Goal: Find specific page/section: Find specific page/section

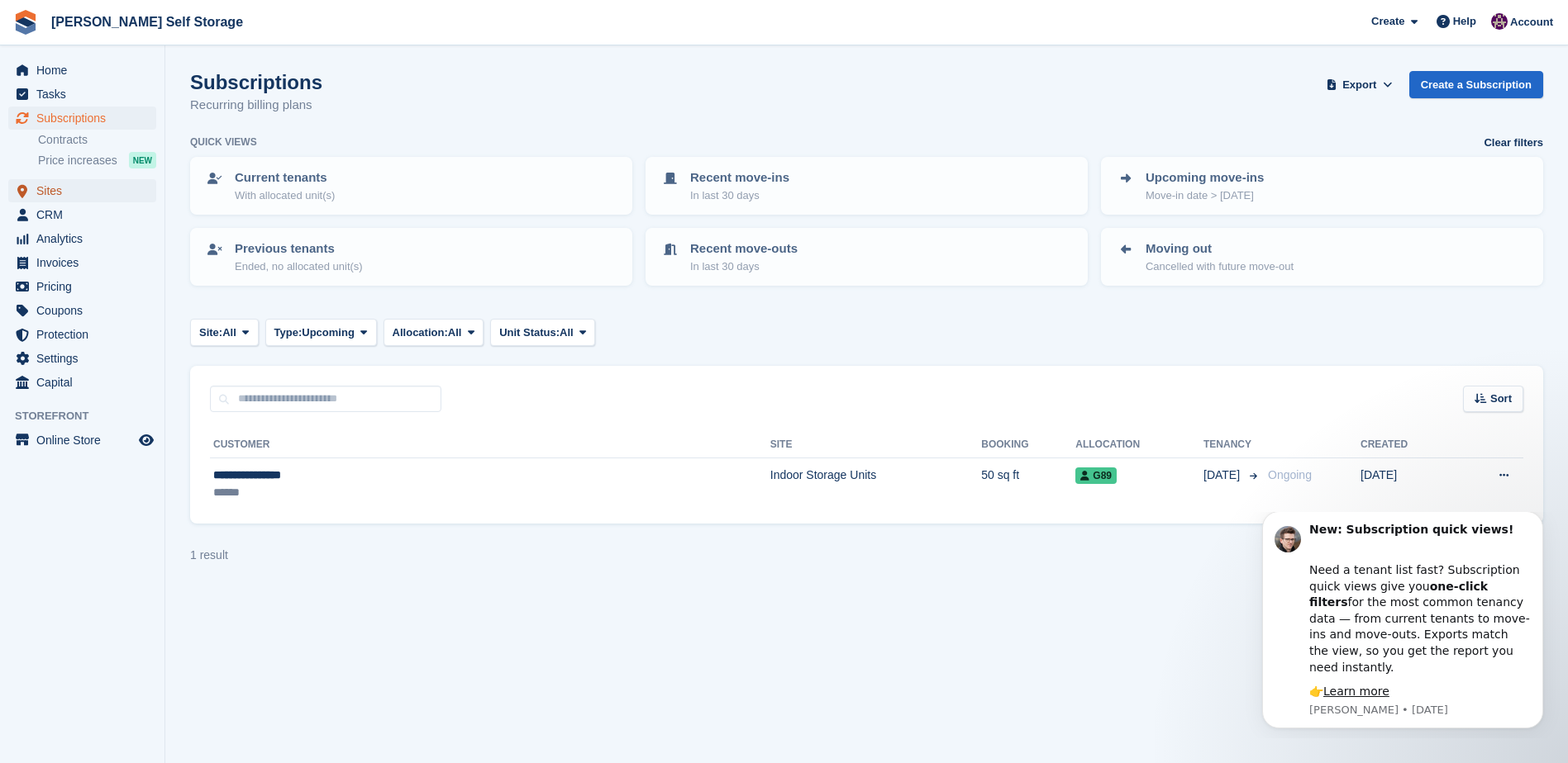
click at [46, 188] on span "Sites" at bounding box center [86, 190] width 99 height 23
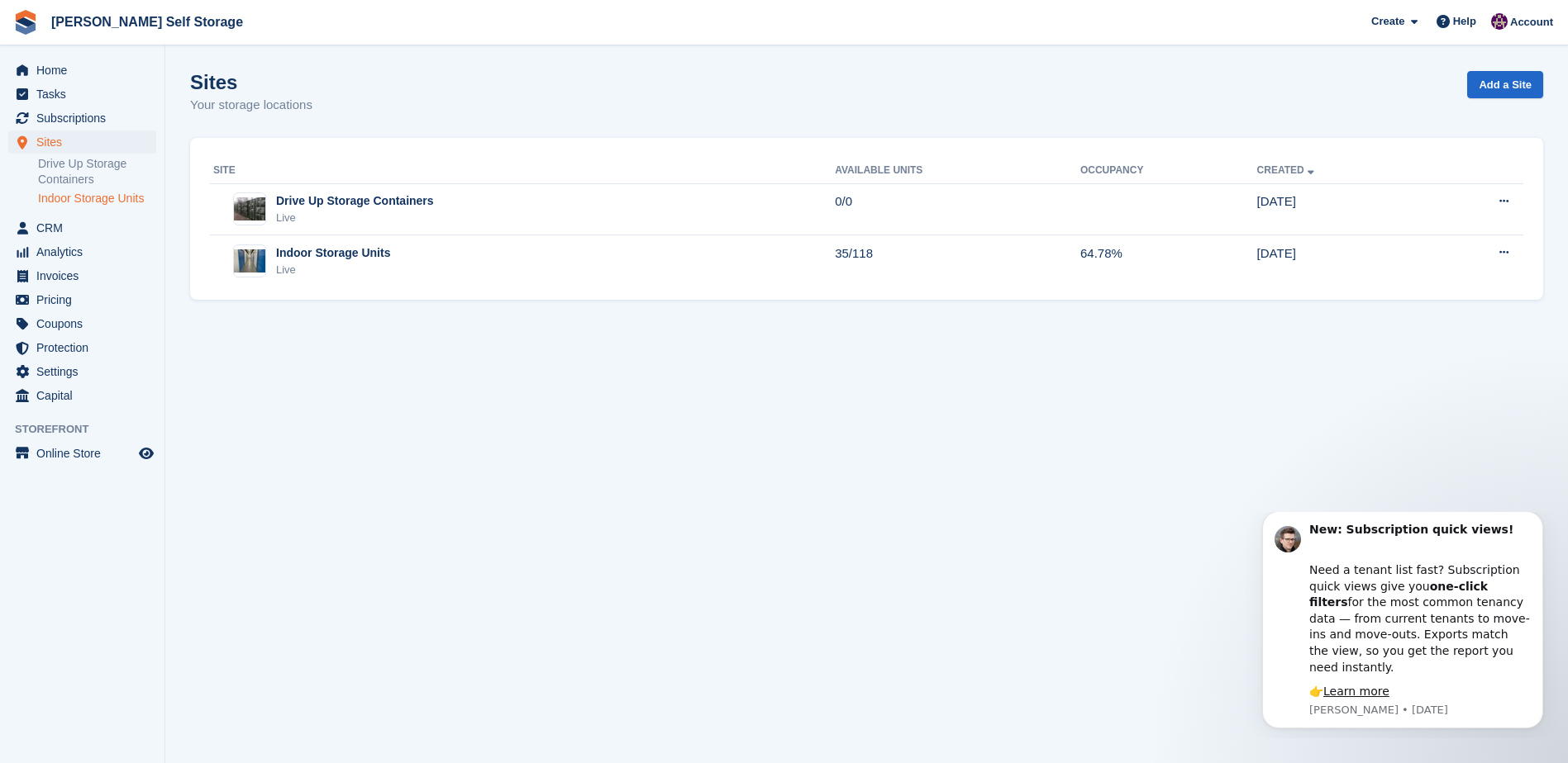
click at [83, 198] on link "Indoor Storage Units" at bounding box center [97, 199] width 118 height 16
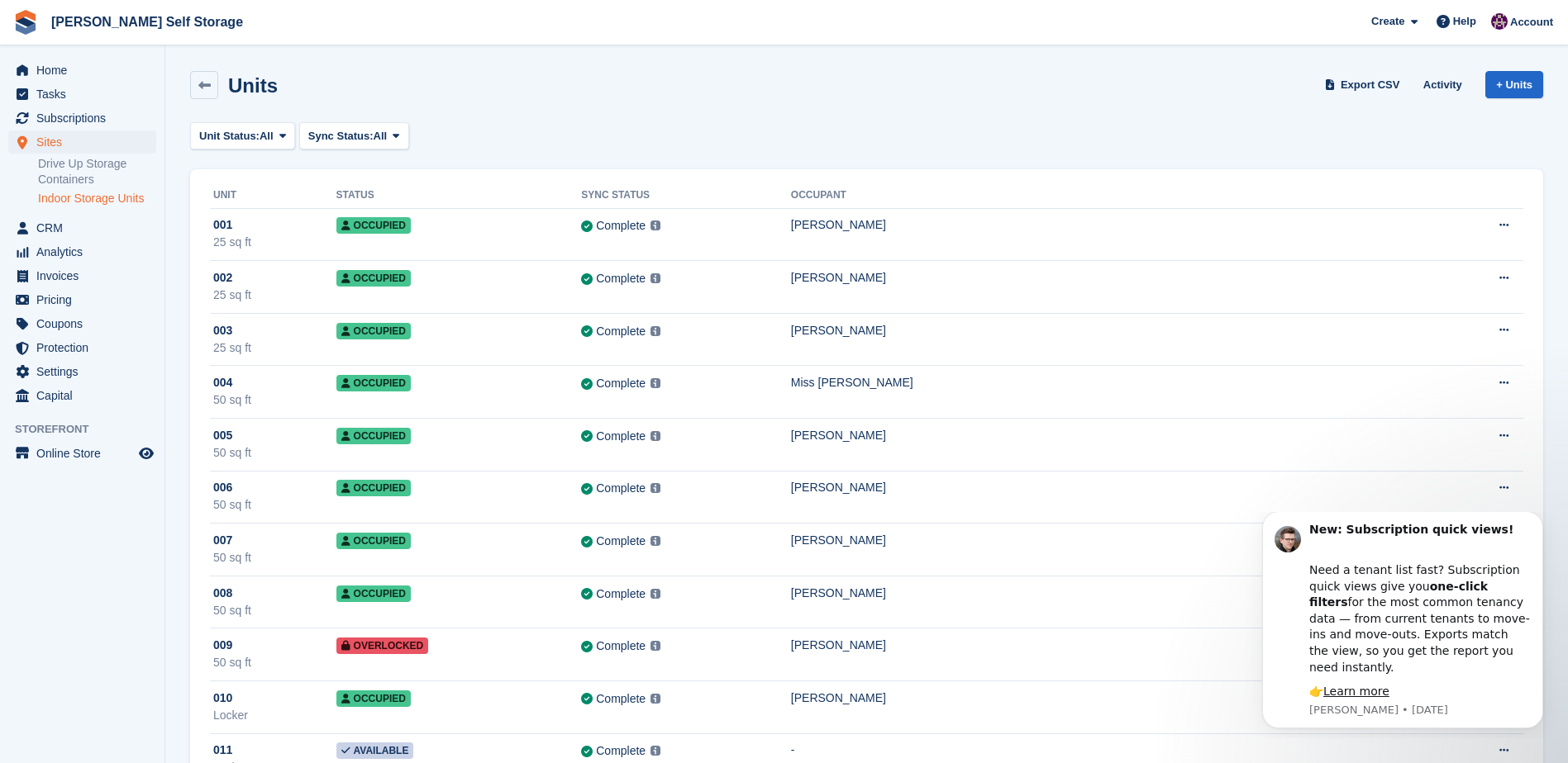
click at [80, 196] on link "Indoor Storage Units" at bounding box center [97, 199] width 118 height 16
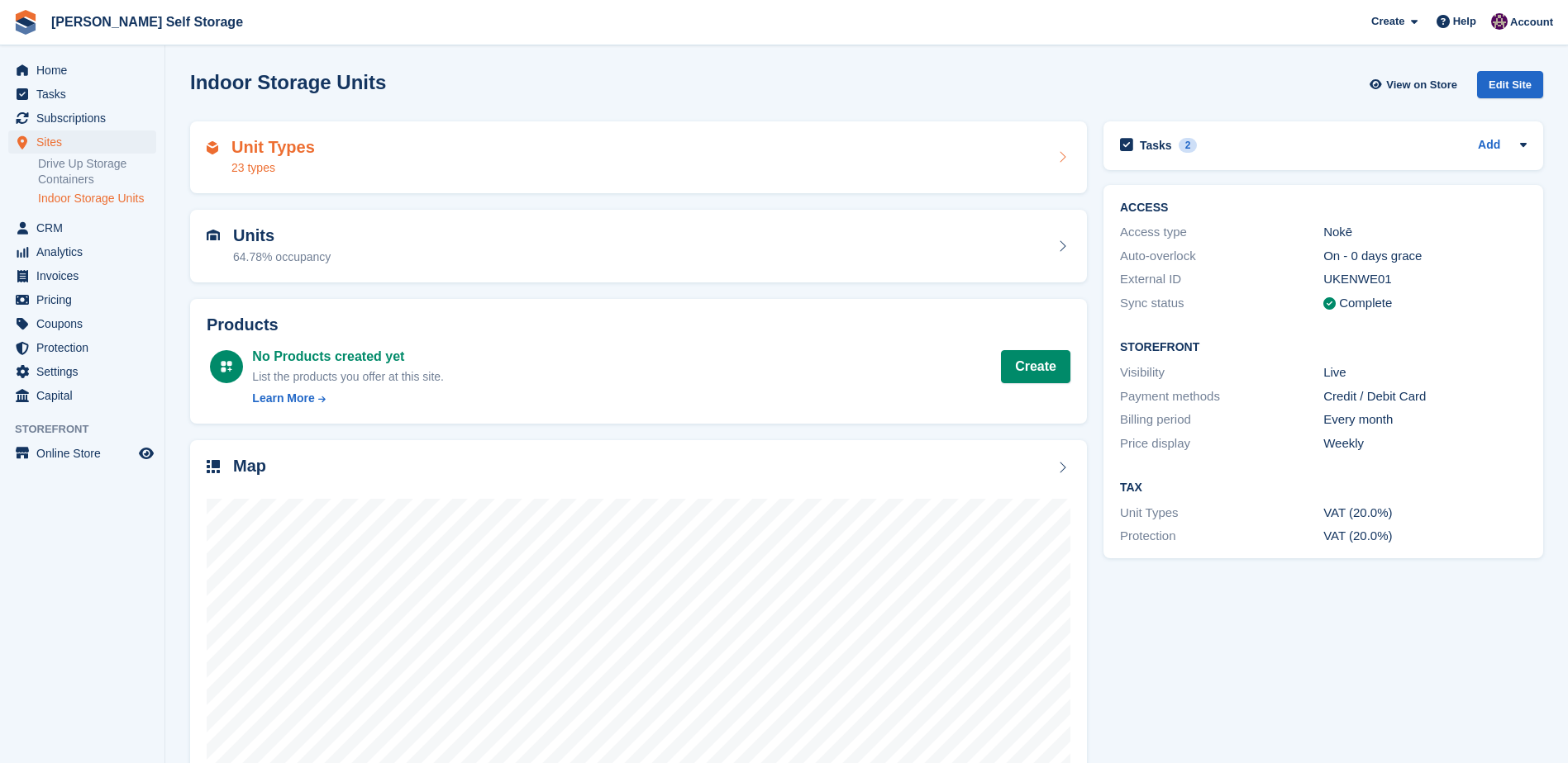
click at [279, 143] on h2 "Unit Types" at bounding box center [273, 147] width 83 height 19
